Goal: Book appointment/travel/reservation

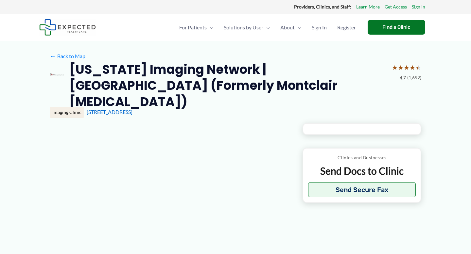
type input "**********"
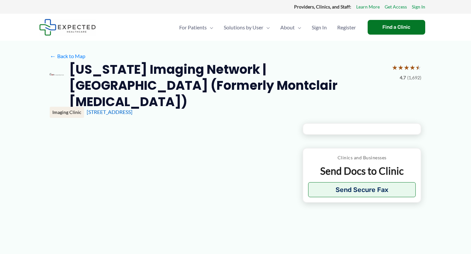
type input "**********"
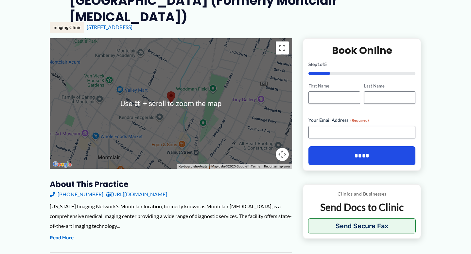
scroll to position [86, 0]
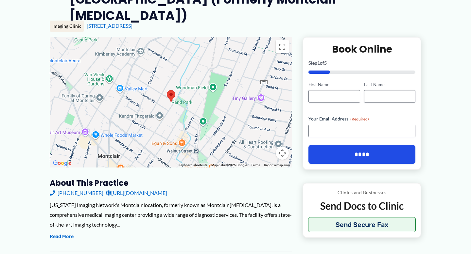
click at [153, 188] on link "[URL][DOMAIN_NAME]" at bounding box center [136, 193] width 61 height 10
